Goal: Task Accomplishment & Management: Use online tool/utility

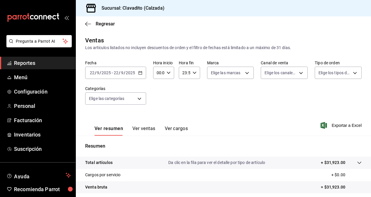
scroll to position [83, 0]
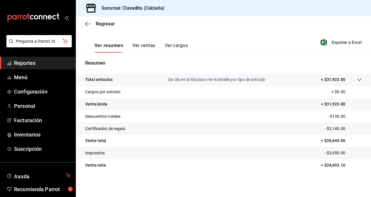
click at [33, 59] on span "Reportes" at bounding box center [42, 63] width 57 height 8
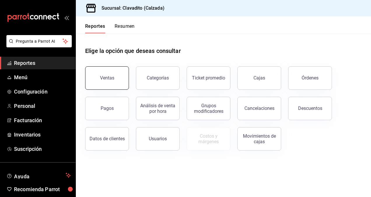
click at [115, 69] on button "Ventas" at bounding box center [107, 77] width 44 height 23
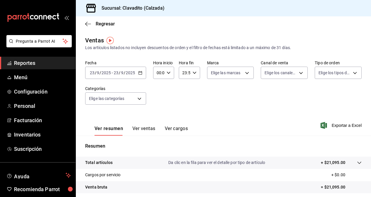
click at [139, 72] on \(Stroke\) "button" at bounding box center [141, 72] width 4 height 3
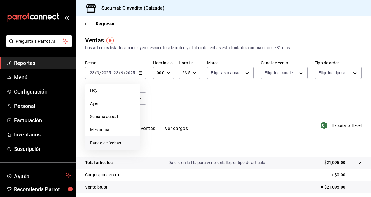
click at [98, 138] on li "Rango de fechas" at bounding box center [113, 142] width 55 height 13
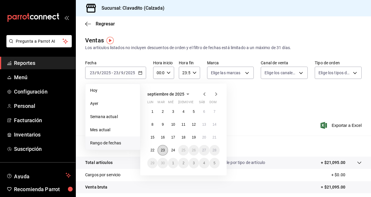
click at [164, 150] on abbr "23" at bounding box center [163, 150] width 4 height 4
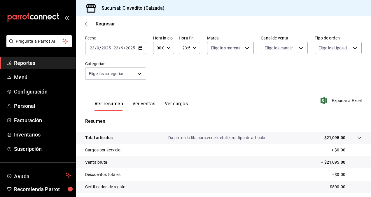
scroll to position [22, 0]
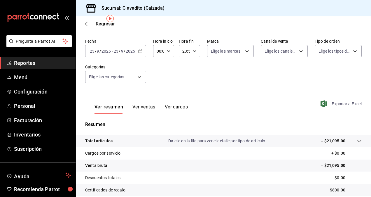
click at [349, 103] on span "Exportar a Excel" at bounding box center [342, 103] width 40 height 7
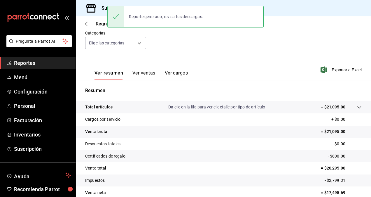
scroll to position [83, 0]
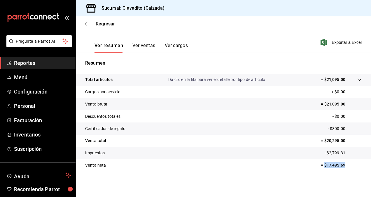
drag, startPoint x: 320, startPoint y: 165, endPoint x: 340, endPoint y: 167, distance: 20.5
click at [340, 167] on p "= $17,495.69" at bounding box center [341, 165] width 41 height 6
copy p "$17,495.69"
click at [50, 62] on span "Reportes" at bounding box center [42, 63] width 57 height 8
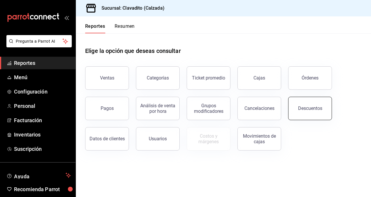
click at [301, 106] on div "Descuentos" at bounding box center [310, 108] width 24 height 6
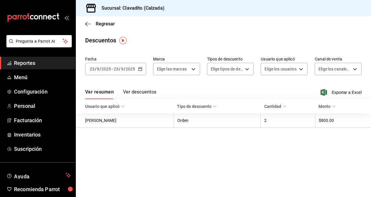
click at [142, 65] on div "[DATE] [DATE] - [DATE] [DATE]" at bounding box center [115, 69] width 61 height 12
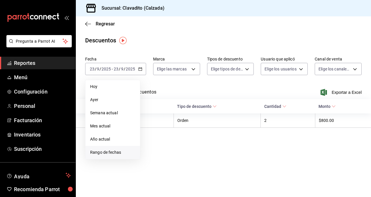
click at [105, 153] on span "Rango de fechas" at bounding box center [112, 152] width 45 height 6
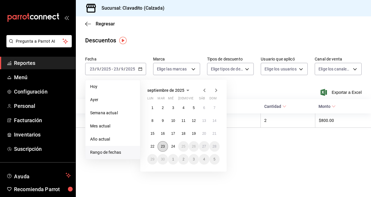
click at [163, 147] on abbr "23" at bounding box center [163, 146] width 4 height 4
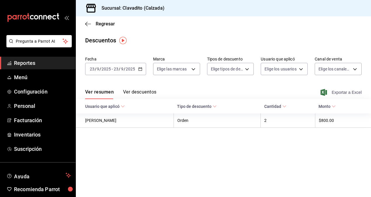
click at [345, 90] on span "Exportar a Excel" at bounding box center [342, 92] width 40 height 7
